Goal: Task Accomplishment & Management: Use online tool/utility

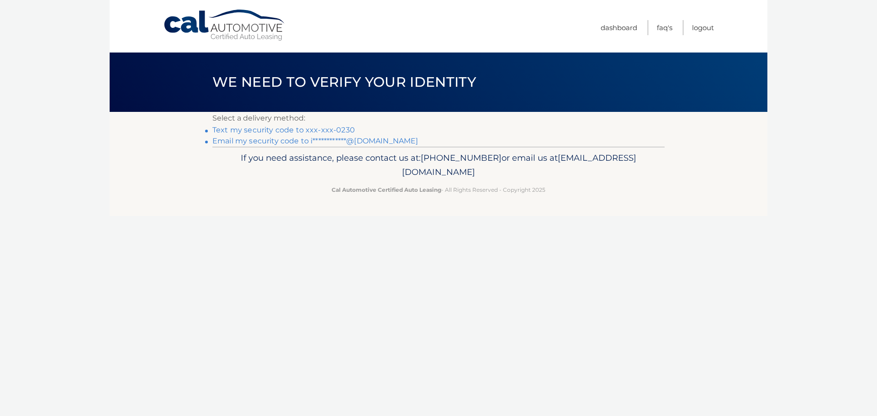
click at [247, 129] on link "Text my security code to xxx-xxx-0230" at bounding box center [283, 130] width 143 height 9
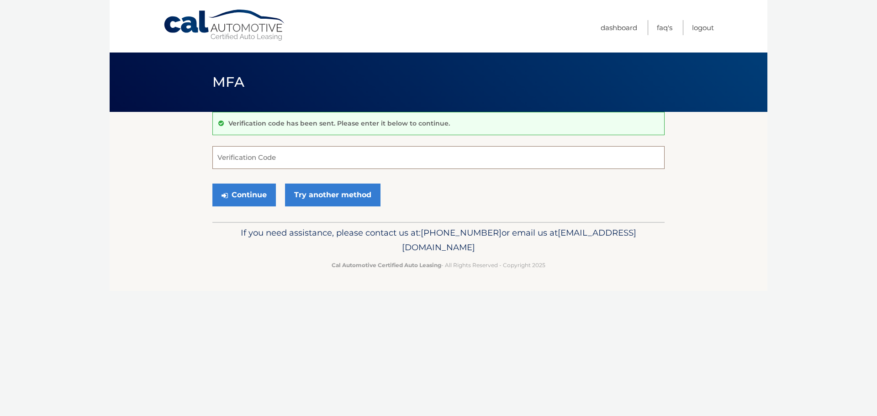
click at [248, 157] on input "Verification Code" at bounding box center [438, 157] width 452 height 23
type input "723495"
click at [266, 197] on button "Continue" at bounding box center [244, 195] width 64 height 23
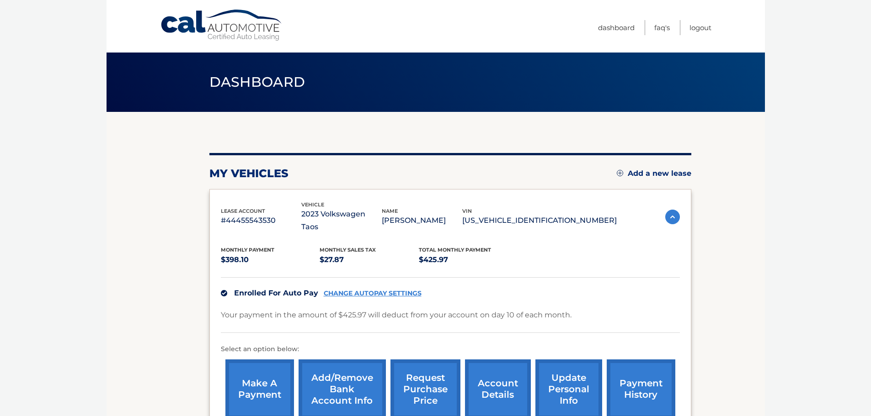
click at [441, 364] on link "request purchase price" at bounding box center [425, 390] width 70 height 60
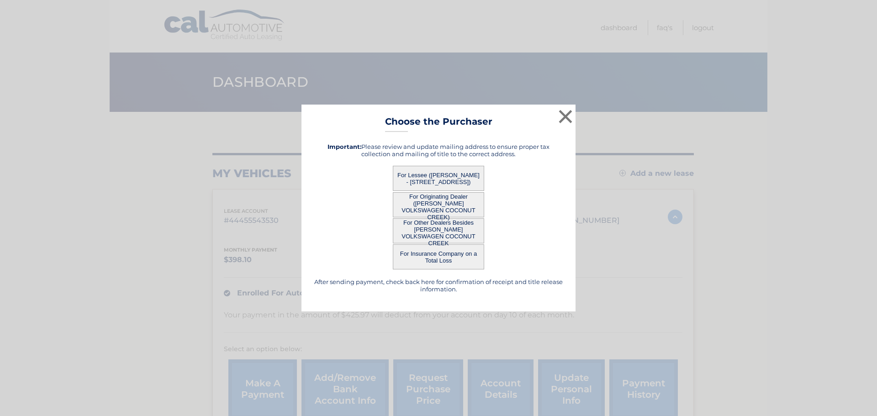
click at [433, 176] on button "For Lessee ([PERSON_NAME] - [STREET_ADDRESS])" at bounding box center [438, 178] width 91 height 25
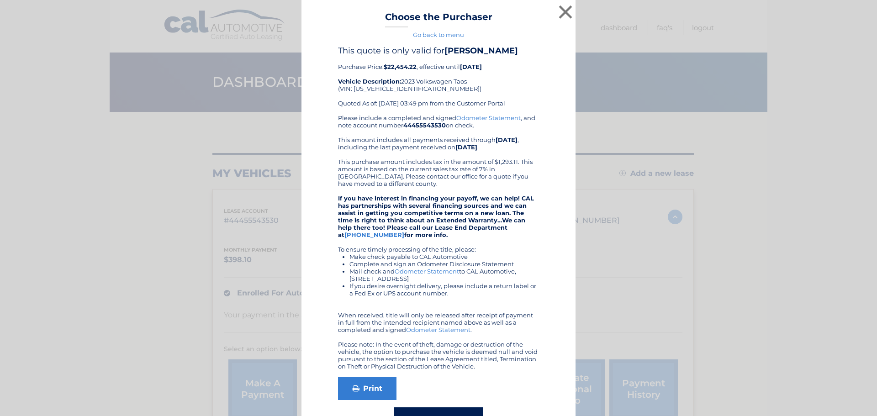
click at [558, 14] on button "×" at bounding box center [566, 12] width 18 height 18
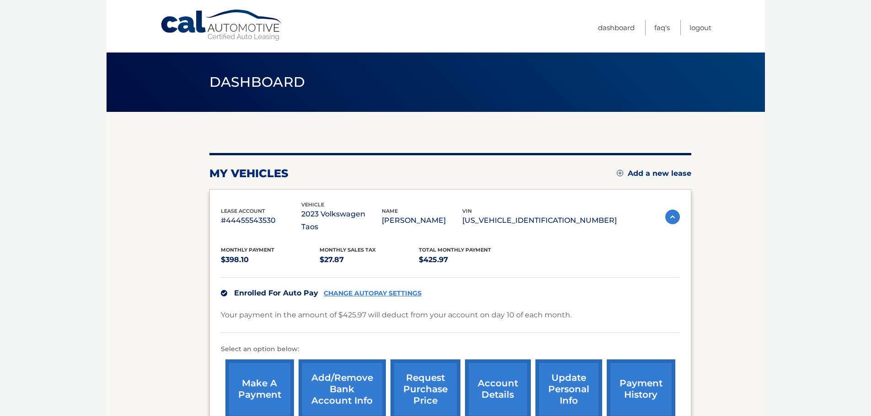
click at [400, 368] on link "request purchase price" at bounding box center [425, 390] width 70 height 60
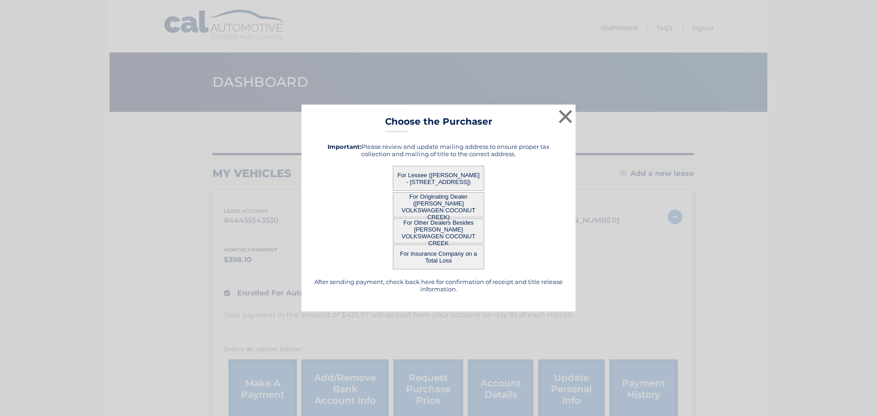
click at [425, 234] on button "For Other Dealers Besides [PERSON_NAME] VOLKSWAGEN COCONUT CREEK" at bounding box center [438, 230] width 91 height 25
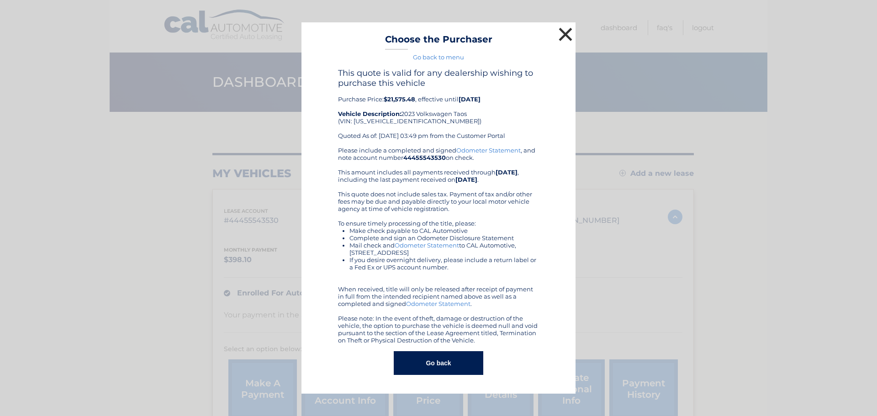
click at [560, 27] on button "×" at bounding box center [566, 34] width 18 height 18
